Goal: Information Seeking & Learning: Learn about a topic

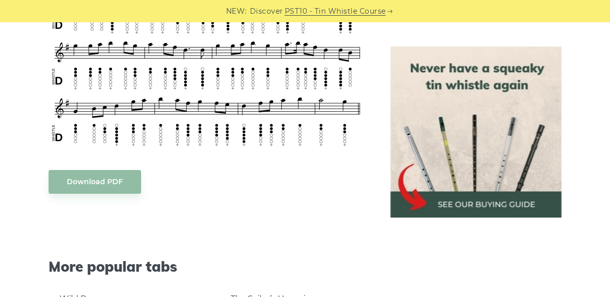
scroll to position [456, 0]
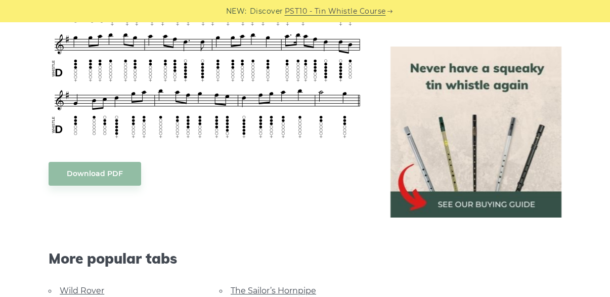
click at [468, 203] on img at bounding box center [476, 132] width 171 height 171
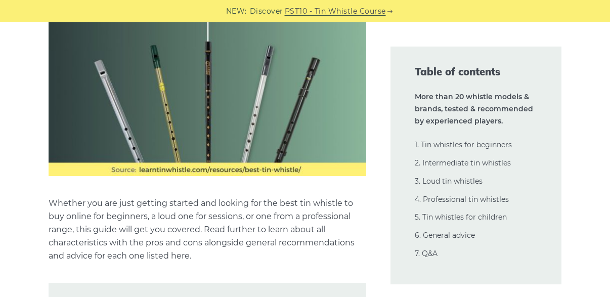
scroll to position [860, 0]
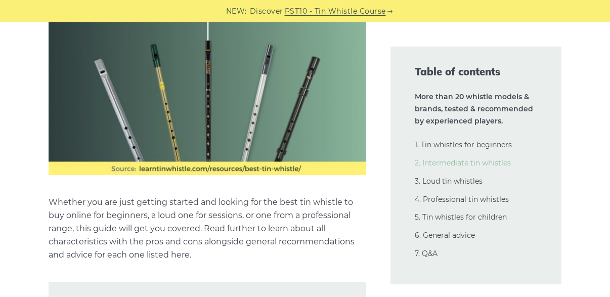
click at [445, 160] on link "2. Intermediate tin whistles" at bounding box center [463, 162] width 96 height 9
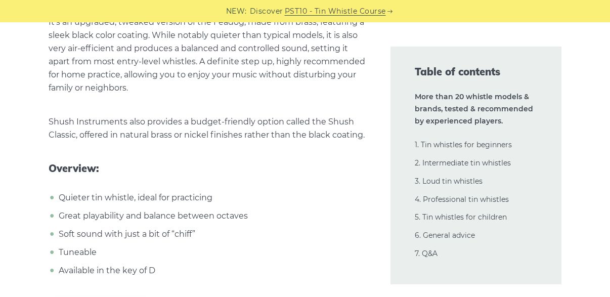
scroll to position [10036, 0]
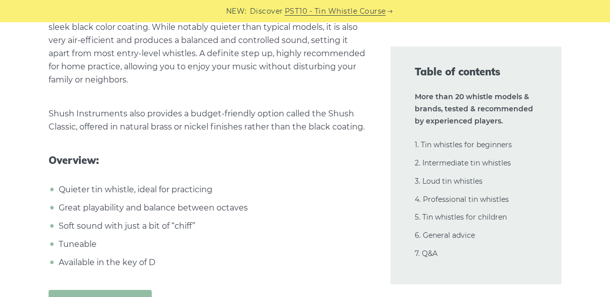
click at [107, 290] on link "Get Shush whistle" at bounding box center [100, 302] width 103 height 24
